Goal: Task Accomplishment & Management: Manage account settings

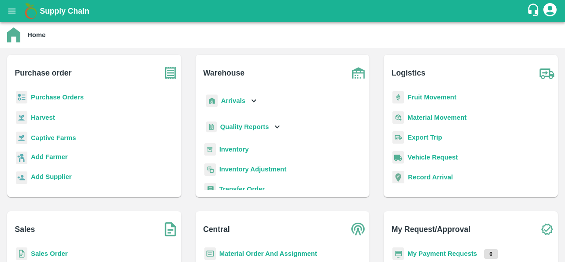
click at [71, 97] on b "Purchase Orders" at bounding box center [57, 97] width 53 height 7
click at [64, 100] on b "Purchase Orders" at bounding box center [57, 97] width 53 height 7
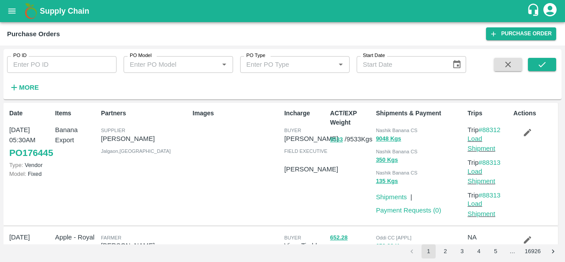
click at [34, 68] on input "PO ID" at bounding box center [61, 64] width 109 height 17
paste input "174353"
type input "174353"
click at [531, 62] on button "submit" at bounding box center [542, 64] width 28 height 13
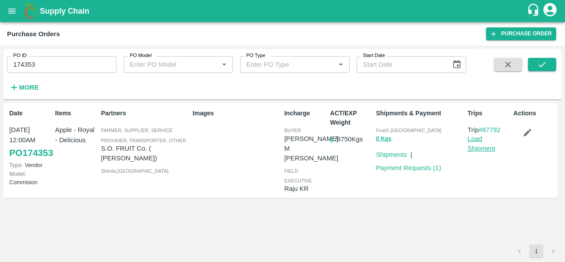
click at [472, 147] on link "Load Shipment" at bounding box center [481, 143] width 28 height 17
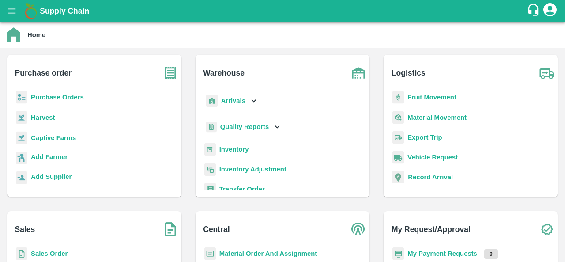
click at [41, 97] on b "Purchase Orders" at bounding box center [57, 97] width 53 height 7
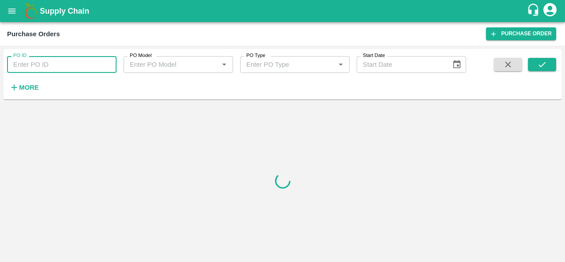
click at [34, 71] on input "PO ID" at bounding box center [61, 64] width 109 height 17
paste input "173337"
click at [537, 66] on icon "submit" at bounding box center [542, 65] width 10 height 10
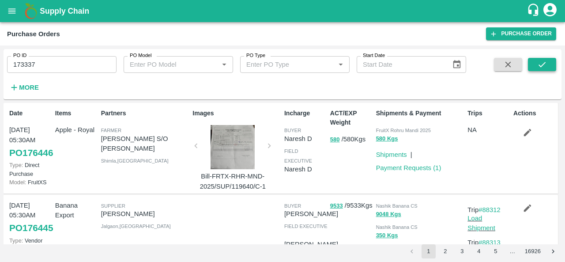
click at [540, 64] on icon "submit" at bounding box center [542, 65] width 10 height 10
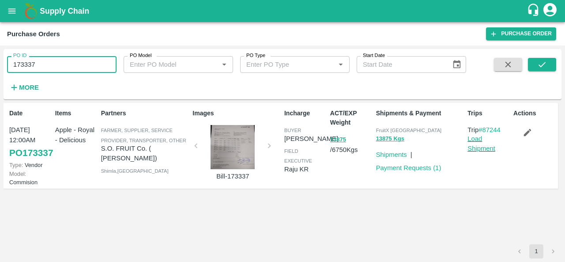
drag, startPoint x: 36, startPoint y: 64, endPoint x: 0, endPoint y: 67, distance: 36.3
click at [0, 67] on div "PO ID 173337 PO ID PO Model PO Model   * PO Type PO Type   * Start Date Start D…" at bounding box center [282, 153] width 565 height 216
paste input "text"
click at [547, 69] on button "submit" at bounding box center [542, 64] width 28 height 13
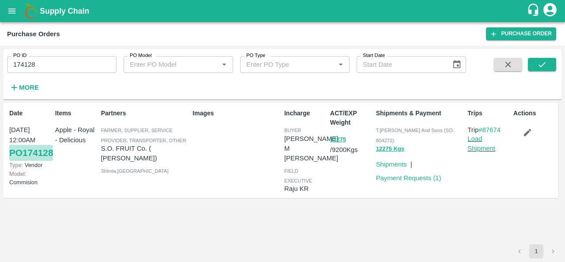
click at [22, 161] on link "PO 174128" at bounding box center [31, 153] width 44 height 16
drag, startPoint x: 507, startPoint y: 129, endPoint x: 484, endPoint y: 130, distance: 23.4
click at [484, 130] on p "Trip #87674" at bounding box center [488, 130] width 42 height 10
copy link "87674"
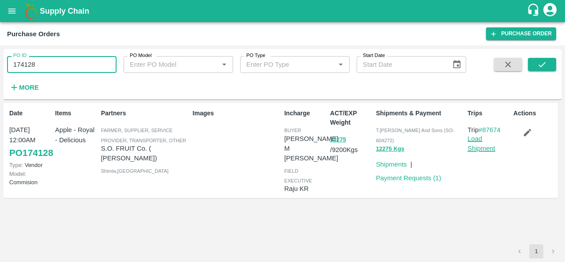
drag, startPoint x: 42, startPoint y: 62, endPoint x: 11, endPoint y: 60, distance: 30.9
click at [11, 60] on input "174128" at bounding box center [61, 64] width 109 height 17
paste input "text"
click at [540, 65] on icon "submit" at bounding box center [542, 65] width 10 height 10
drag, startPoint x: 507, startPoint y: 127, endPoint x: 485, endPoint y: 131, distance: 23.0
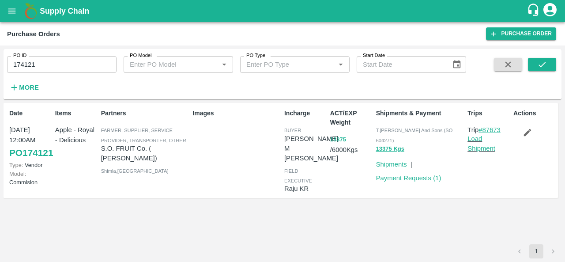
click at [485, 131] on p "Trip #87673" at bounding box center [488, 130] width 42 height 10
copy link "87673"
click at [388, 161] on link "Shipments" at bounding box center [391, 164] width 31 height 7
drag, startPoint x: 48, startPoint y: 61, endPoint x: 0, endPoint y: 72, distance: 48.9
click at [0, 72] on div "PO ID 174121 PO ID PO Model PO Model   * PO Type PO Type   * Start Date Start D…" at bounding box center [282, 153] width 565 height 216
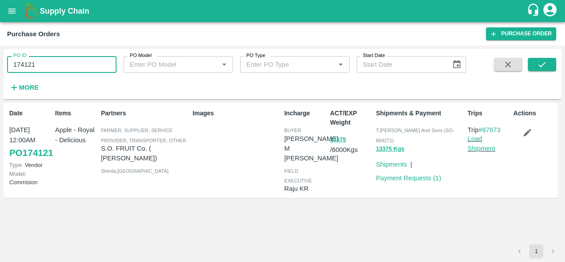
paste input "text"
type input "174128"
click at [539, 64] on icon "submit" at bounding box center [542, 65] width 10 height 10
click at [390, 163] on link "Shipments" at bounding box center [391, 164] width 31 height 7
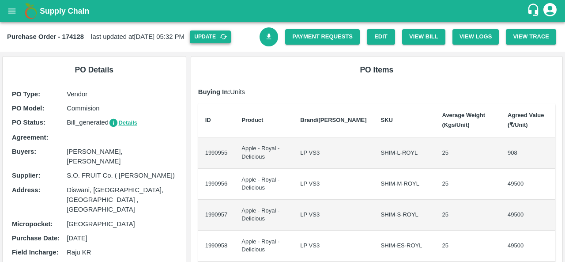
click at [228, 39] on button "Update" at bounding box center [210, 36] width 41 height 13
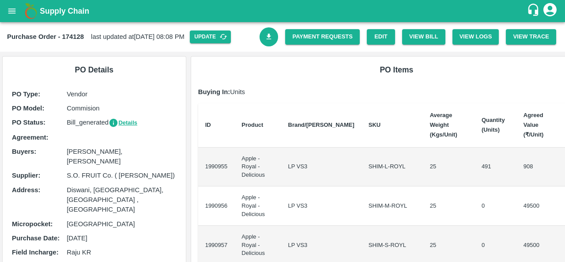
scroll to position [0, 0]
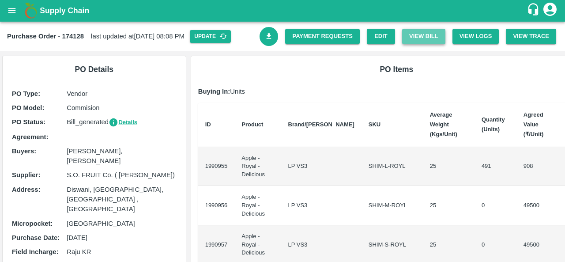
click at [415, 33] on button "View Bill" at bounding box center [423, 36] width 43 height 15
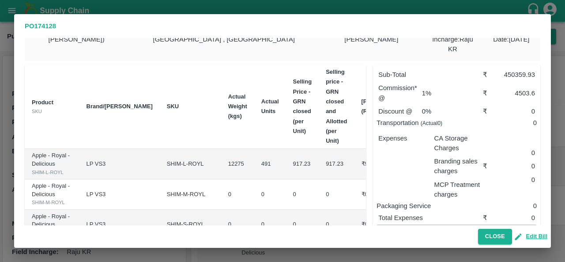
scroll to position [20, 0]
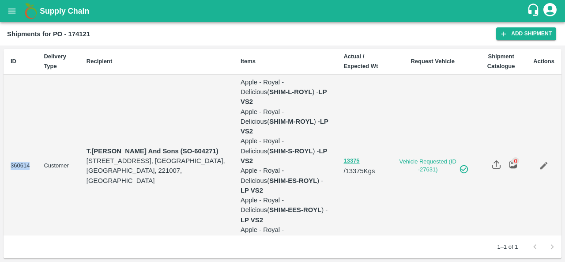
drag, startPoint x: 30, startPoint y: 139, endPoint x: 11, endPoint y: 140, distance: 19.4
click at [11, 140] on td "360614" at bounding box center [20, 166] width 33 height 183
copy td "360614"
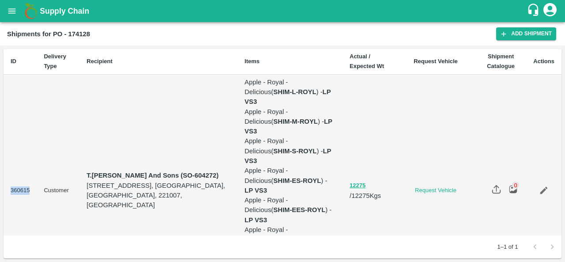
drag, startPoint x: 31, startPoint y: 157, endPoint x: 4, endPoint y: 157, distance: 27.8
click at [4, 157] on td "360615" at bounding box center [20, 191] width 33 height 232
copy td "360615"
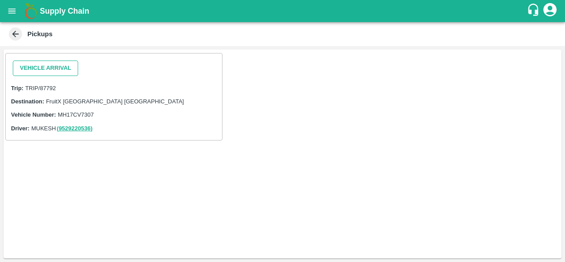
click at [62, 67] on button "Vehicle Arrival" at bounding box center [45, 67] width 65 height 15
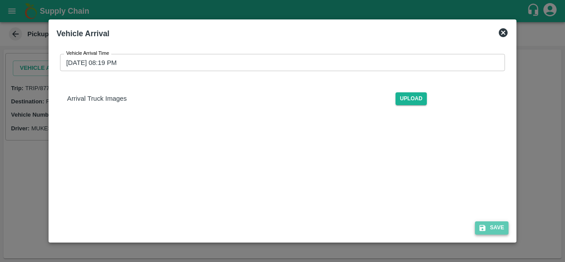
click at [486, 225] on icon "submit" at bounding box center [482, 228] width 8 height 8
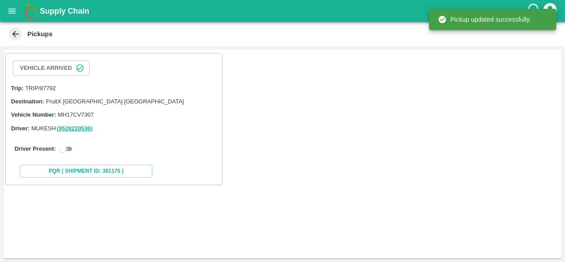
click at [68, 146] on input "checkbox" at bounding box center [63, 148] width 32 height 11
checkbox input "true"
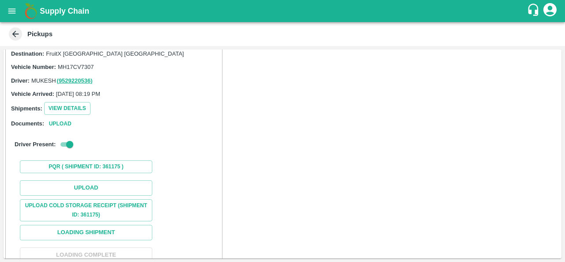
scroll to position [82, 0]
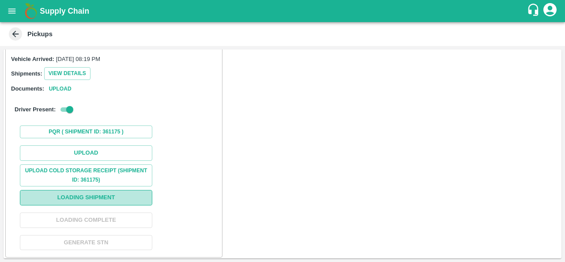
click at [91, 191] on button "Loading Shipment" at bounding box center [86, 197] width 132 height 15
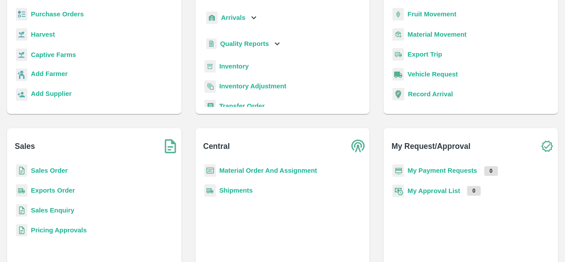
scroll to position [98, 0]
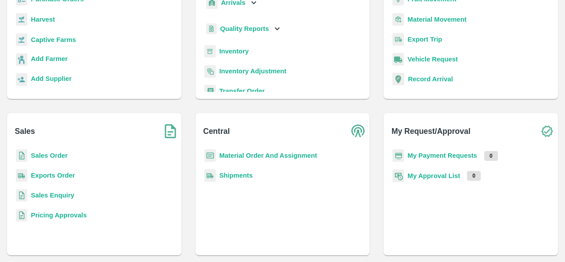
click at [446, 153] on b "My Payment Requests" at bounding box center [442, 155] width 70 height 7
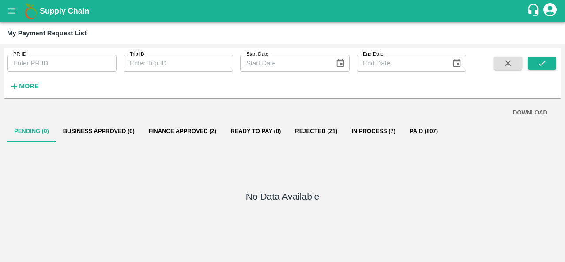
click at [420, 131] on button "Paid (807)" at bounding box center [423, 130] width 42 height 21
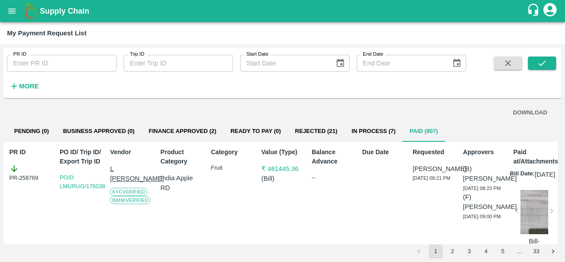
click at [375, 133] on button "In Process (7)" at bounding box center [373, 130] width 58 height 21
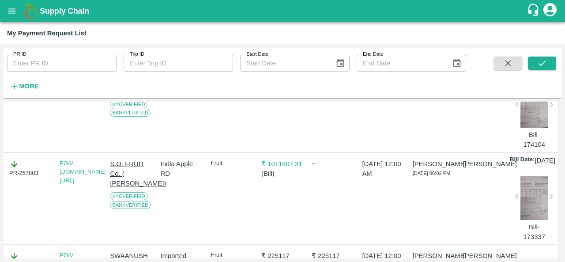
scroll to position [154, 0]
